Goal: Transaction & Acquisition: Download file/media

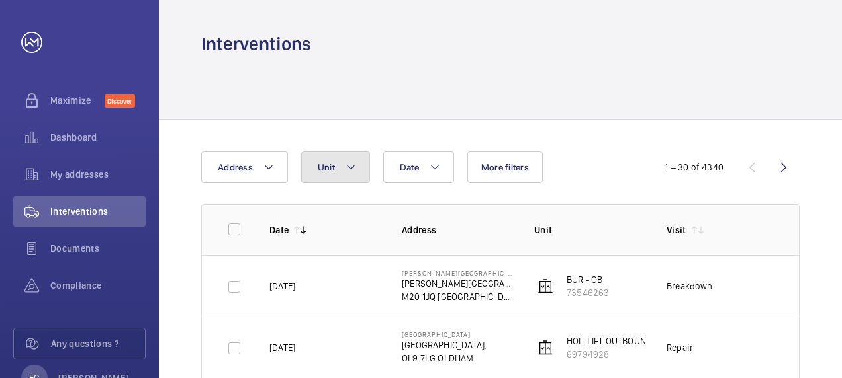
click at [347, 170] on mat-icon at bounding box center [350, 167] width 11 height 16
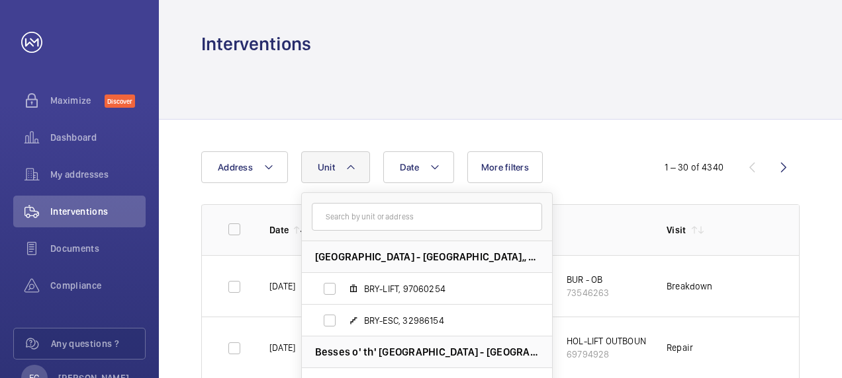
click at [347, 170] on mat-icon at bounding box center [350, 167] width 11 height 16
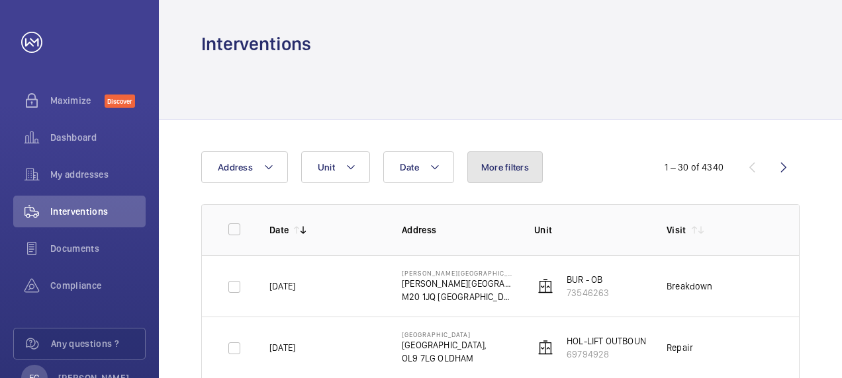
click at [496, 175] on button "More filters" at bounding box center [504, 167] width 75 height 32
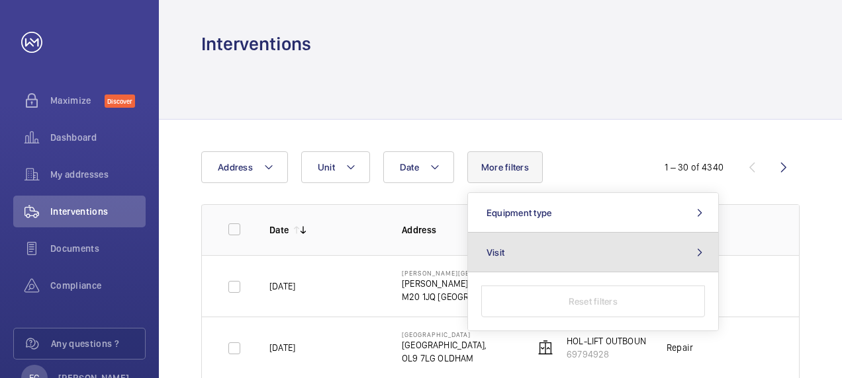
click at [688, 251] on button "Visit" at bounding box center [593, 253] width 250 height 40
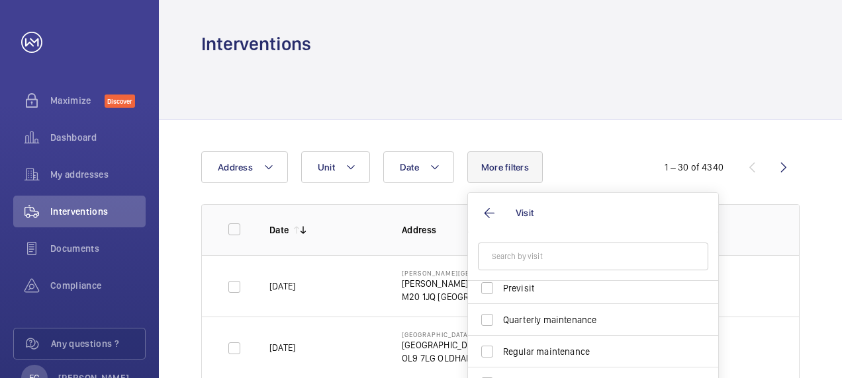
scroll to position [208, 0]
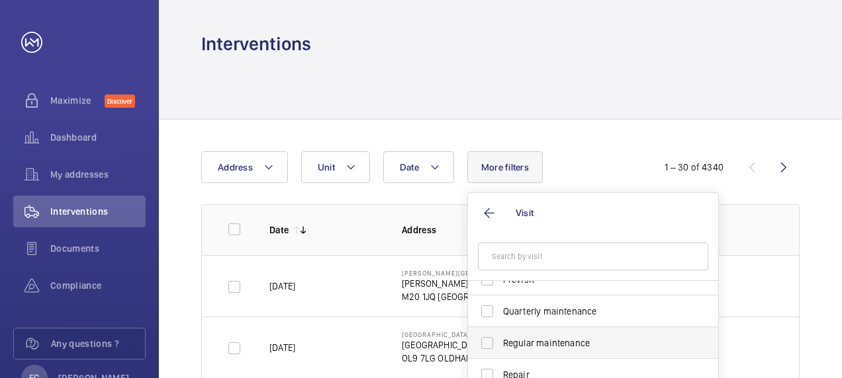
click at [517, 341] on span "Regular maintenance" at bounding box center [594, 343] width 182 height 13
click at [500, 341] on input "Regular maintenance" at bounding box center [487, 343] width 26 height 26
checkbox input "true"
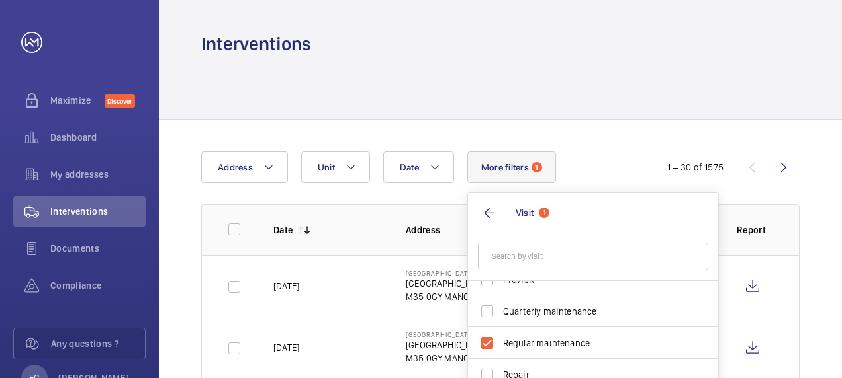
click at [590, 165] on div "Date Address Unit More filters 1 Visit 1 Annual maintenance Breakdown Client me…" at bounding box center [420, 167] width 439 height 32
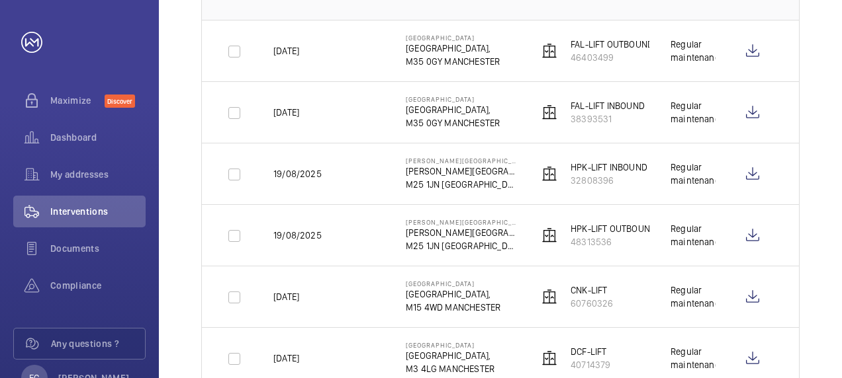
scroll to position [238, 0]
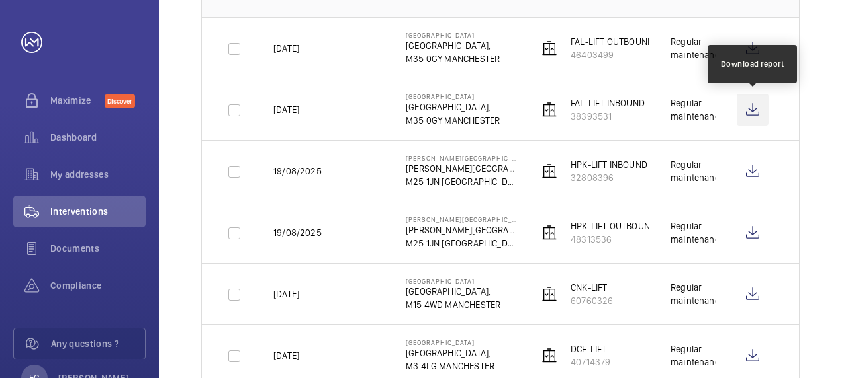
click at [754, 110] on wm-front-icon-button at bounding box center [752, 110] width 32 height 32
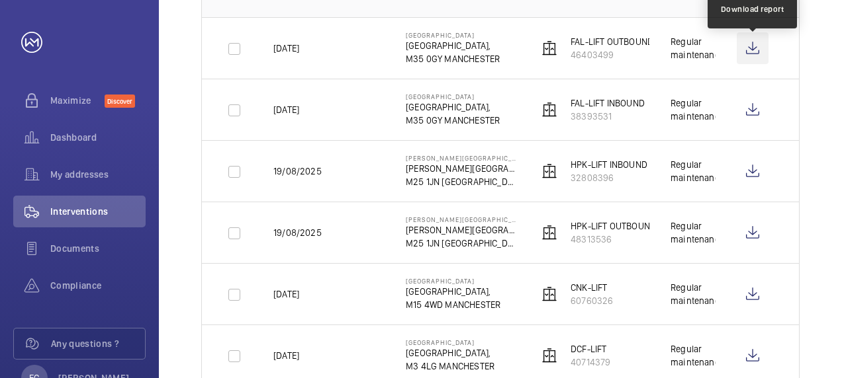
click at [750, 45] on wm-front-icon-button at bounding box center [752, 48] width 32 height 32
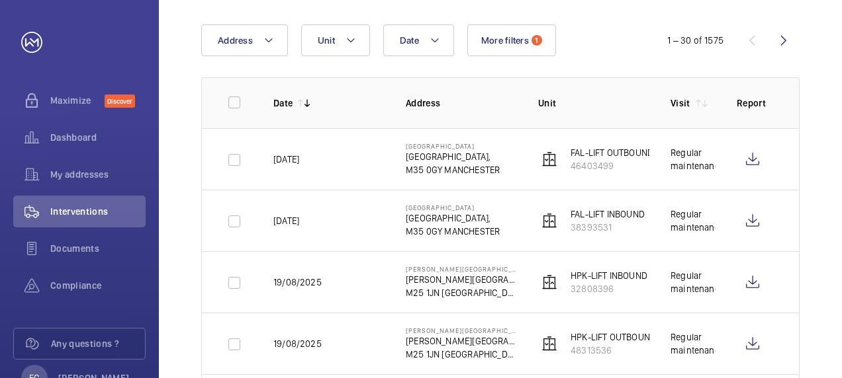
scroll to position [106, 0]
